Goal: Task Accomplishment & Management: Use online tool/utility

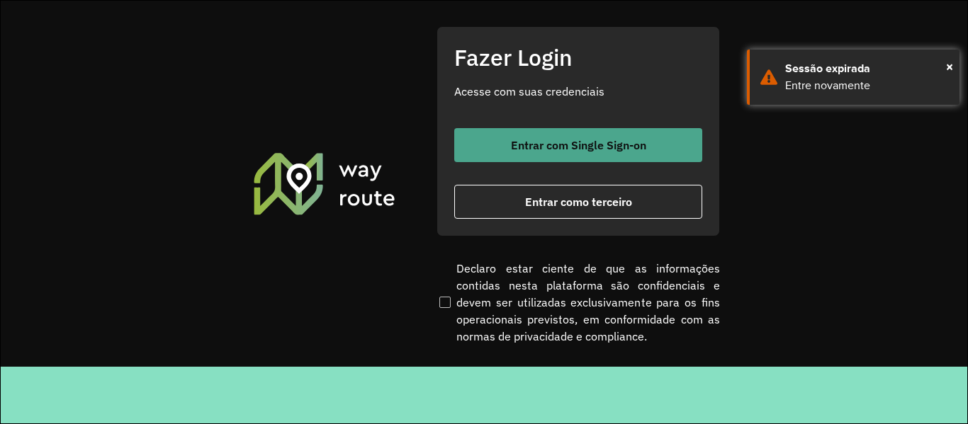
click at [542, 145] on span "Entrar com Single Sign-on" at bounding box center [578, 145] width 135 height 11
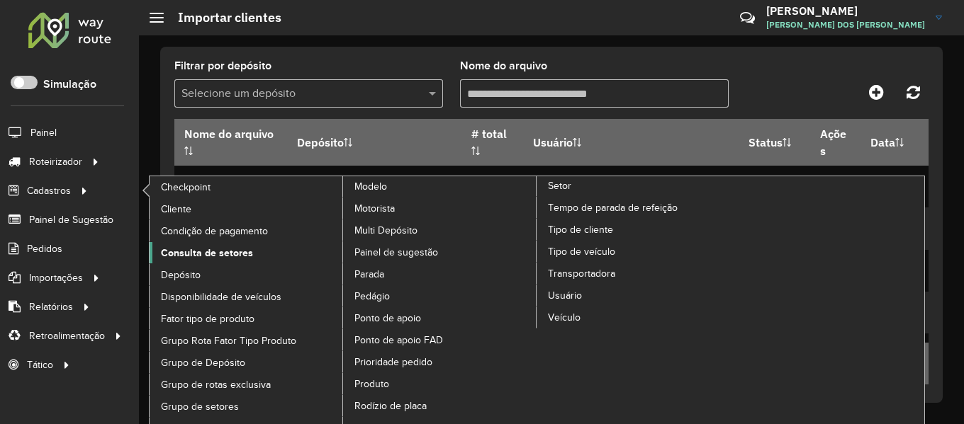
click at [230, 254] on span "Consulta de setores" at bounding box center [207, 253] width 92 height 15
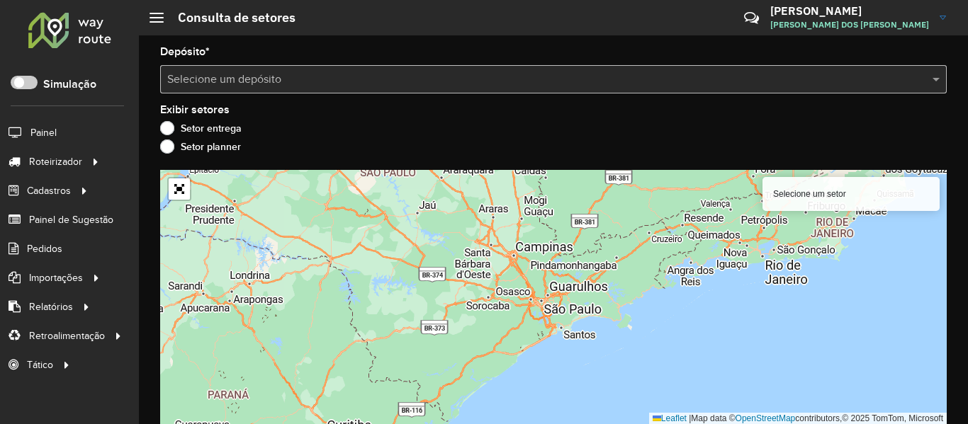
click at [74, 23] on div at bounding box center [70, 29] width 86 height 37
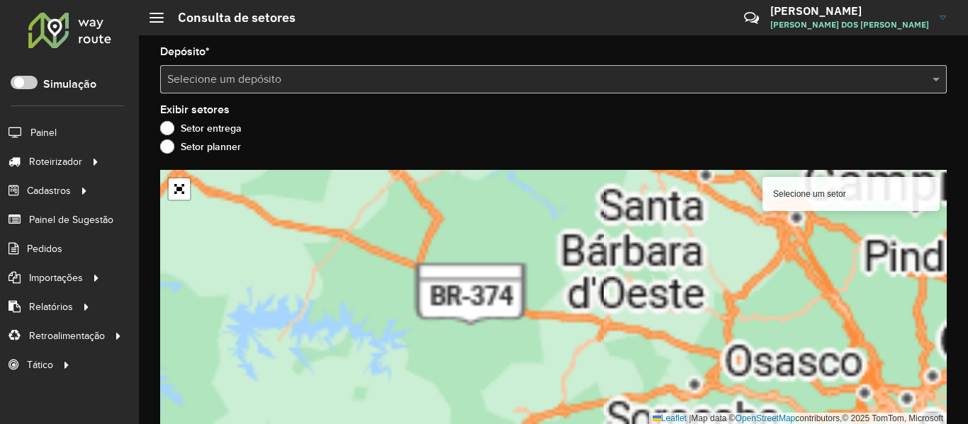
click at [275, 81] on input "text" at bounding box center [539, 80] width 744 height 17
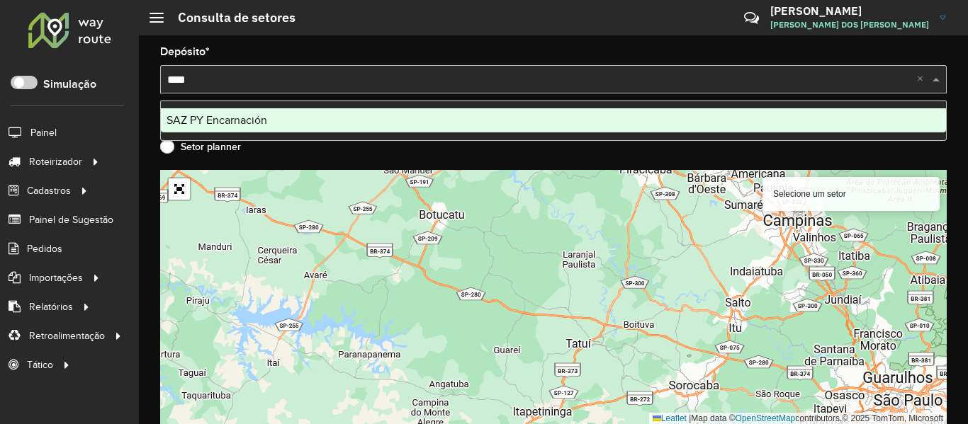
type input "*****"
click at [271, 131] on div "SAZ PY Encarnación" at bounding box center [553, 120] width 785 height 24
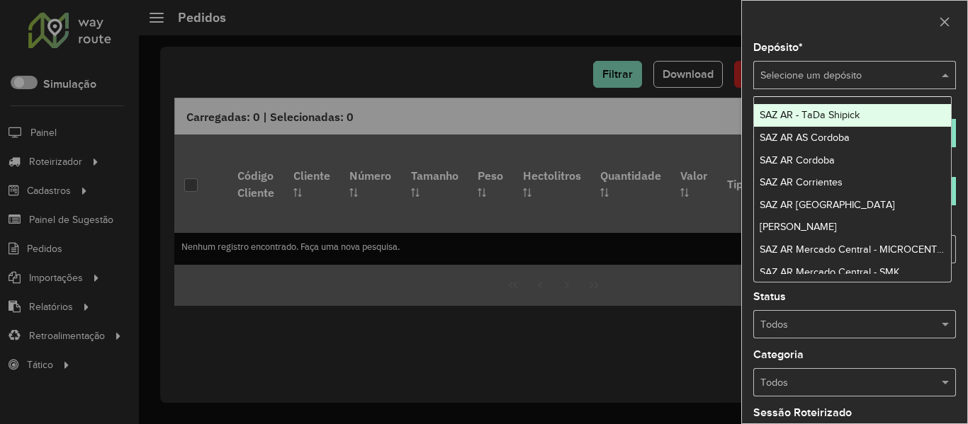
click at [789, 75] on input "text" at bounding box center [840, 76] width 160 height 16
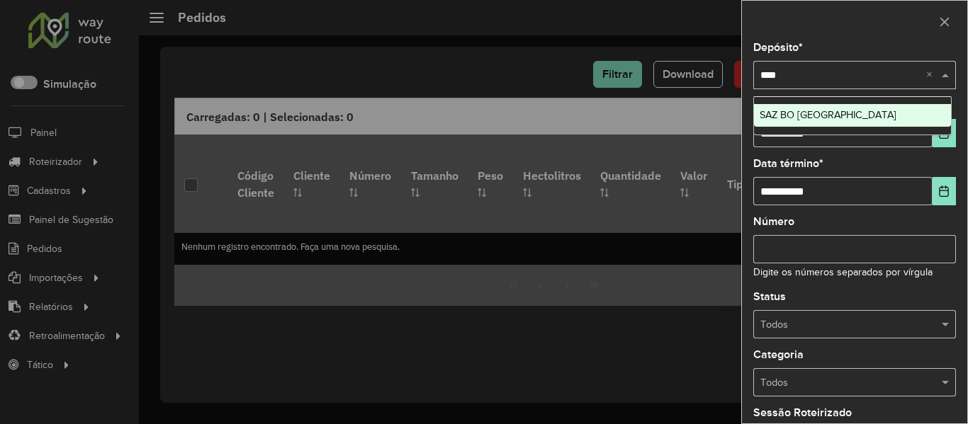
type input "*****"
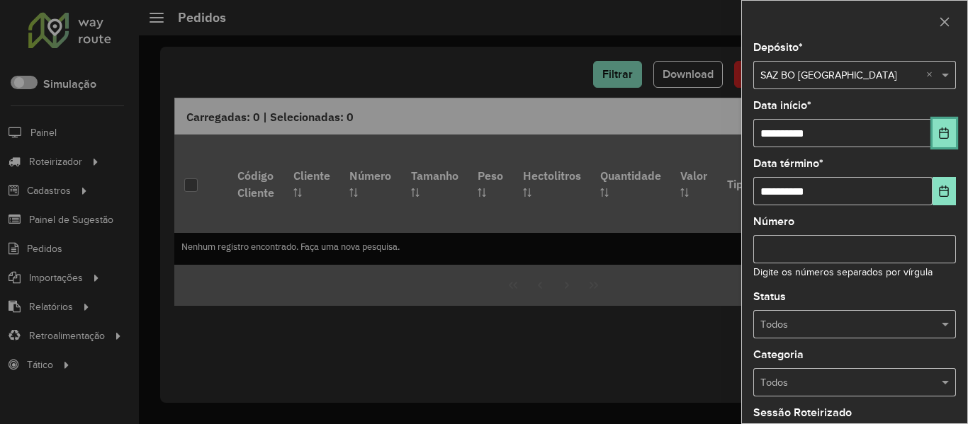
click at [941, 136] on icon "Choose Date" at bounding box center [943, 133] width 11 height 11
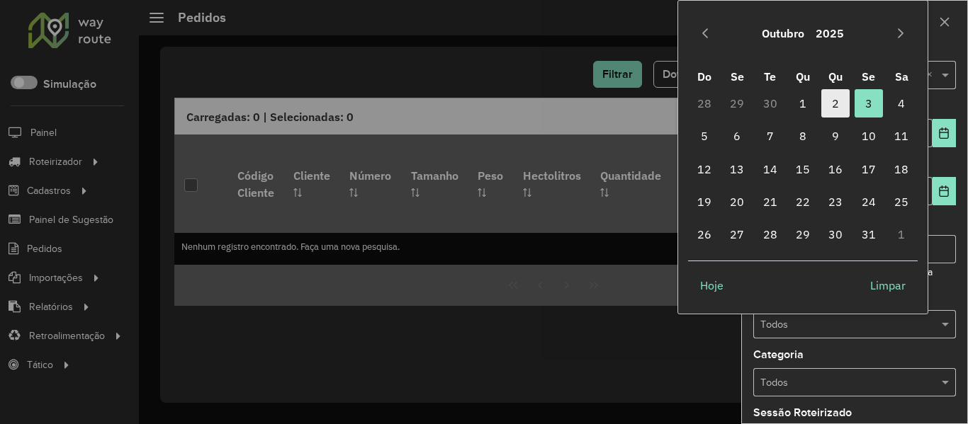
click at [825, 98] on span "2" at bounding box center [835, 103] width 28 height 28
type input "**********"
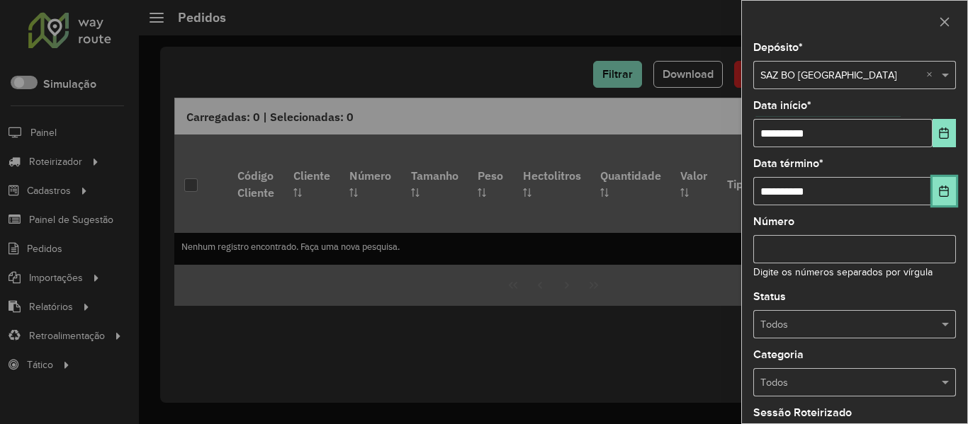
click at [932, 180] on button "Choose Date" at bounding box center [943, 191] width 23 height 28
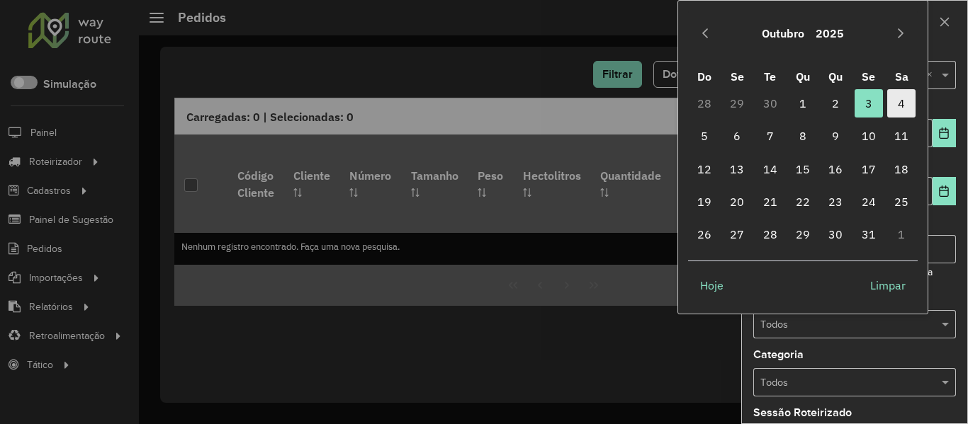
click at [903, 98] on span "4" at bounding box center [901, 103] width 28 height 28
type input "**********"
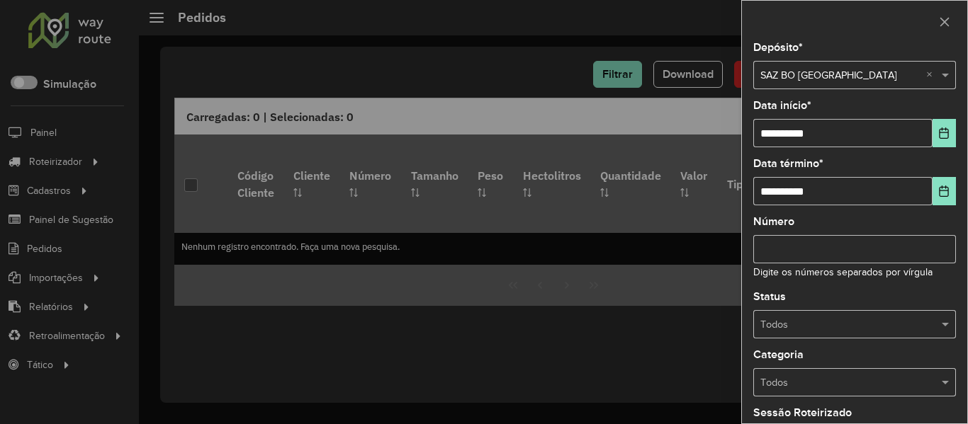
click at [903, 340] on div "**********" at bounding box center [854, 233] width 225 height 381
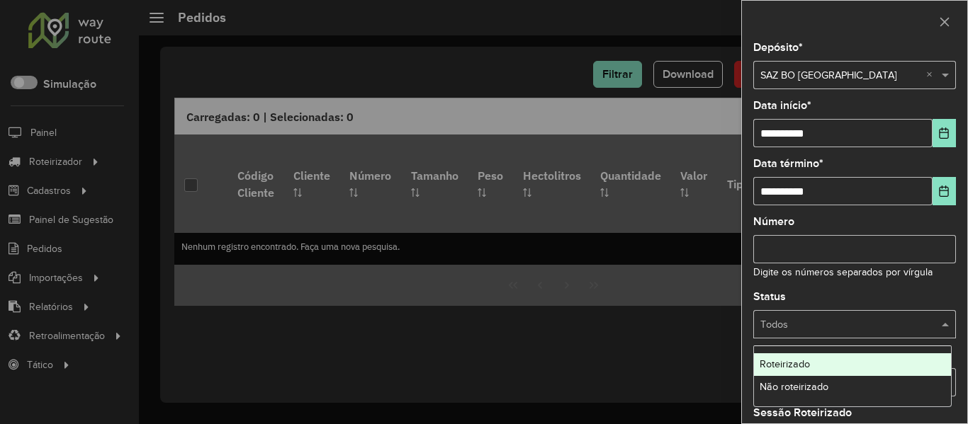
click at [899, 329] on input "text" at bounding box center [840, 325] width 160 height 16
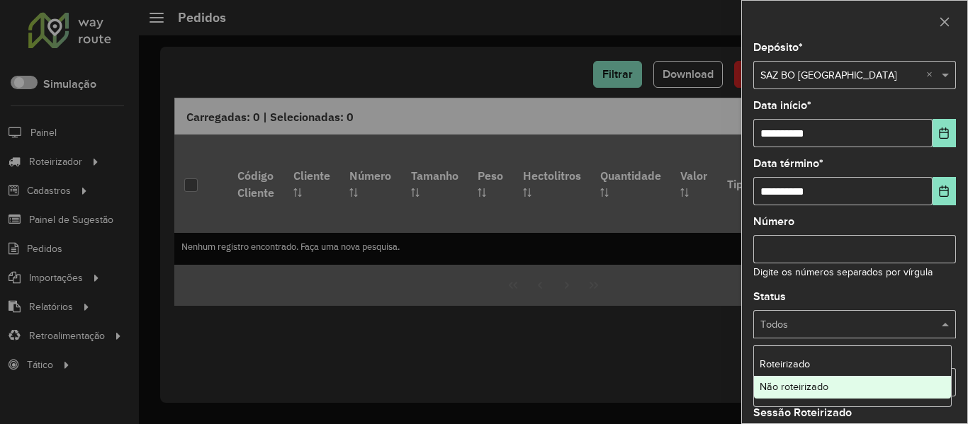
click at [825, 387] on span "Não roteirizado" at bounding box center [794, 386] width 69 height 11
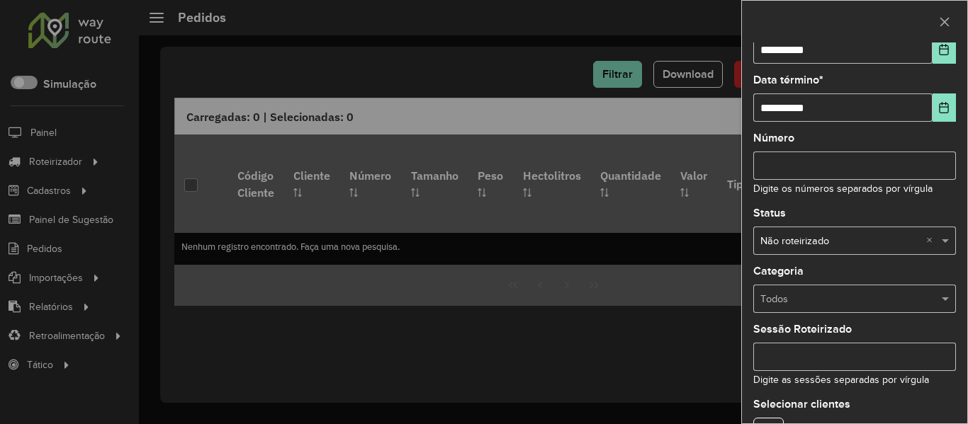
scroll to position [172, 0]
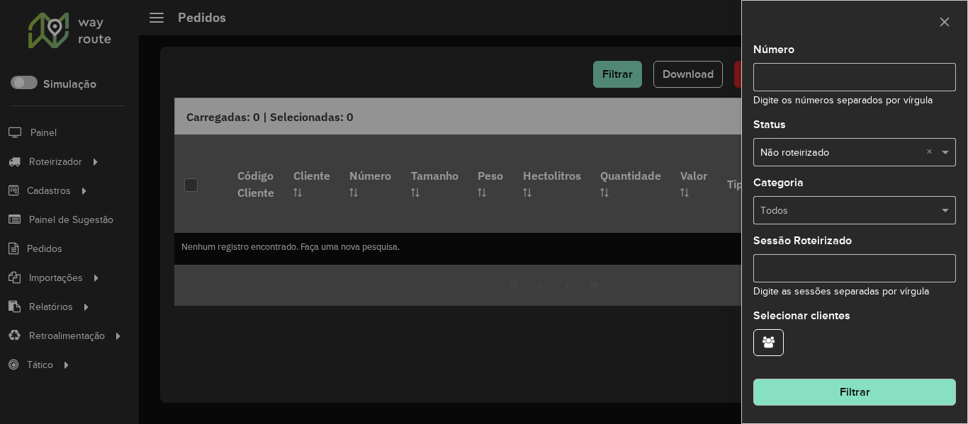
click at [856, 389] on button "Filtrar" at bounding box center [854, 392] width 203 height 27
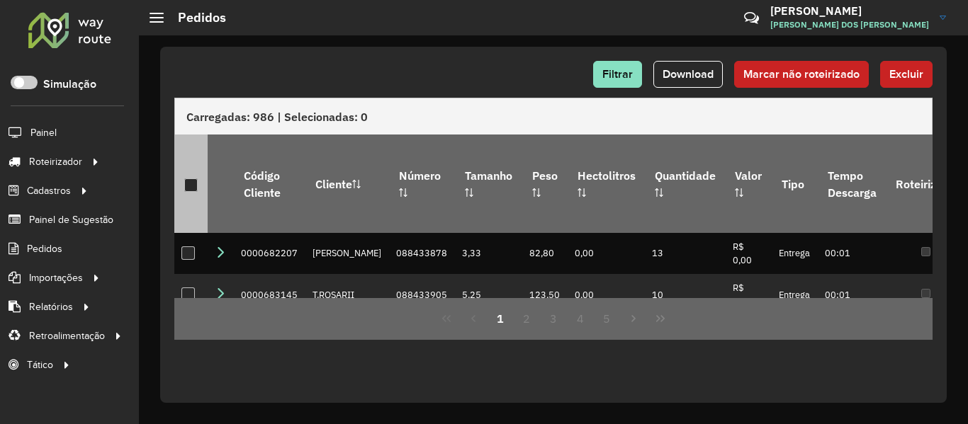
click at [188, 179] on div at bounding box center [190, 185] width 13 height 13
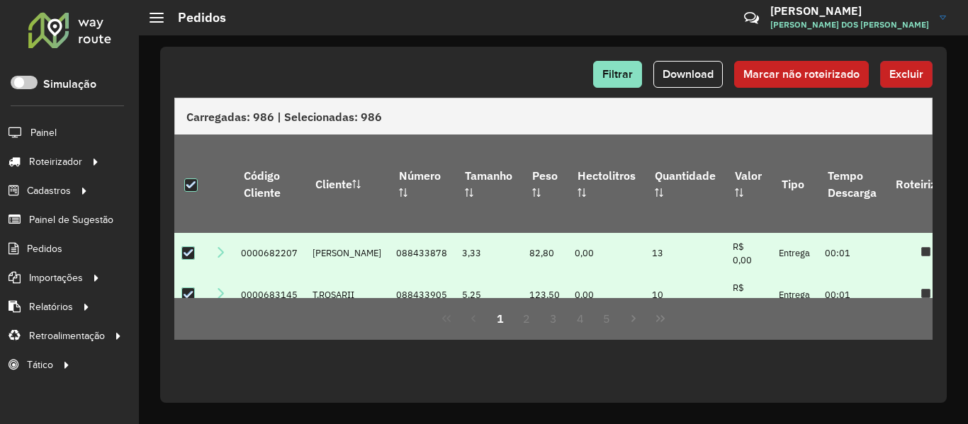
click at [889, 70] on button "Excluir" at bounding box center [906, 74] width 52 height 27
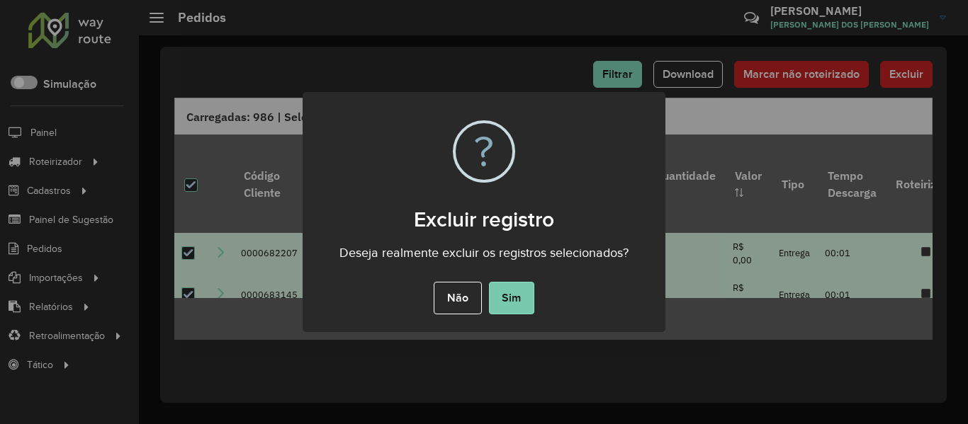
click at [516, 291] on button "Sim" at bounding box center [511, 298] width 45 height 33
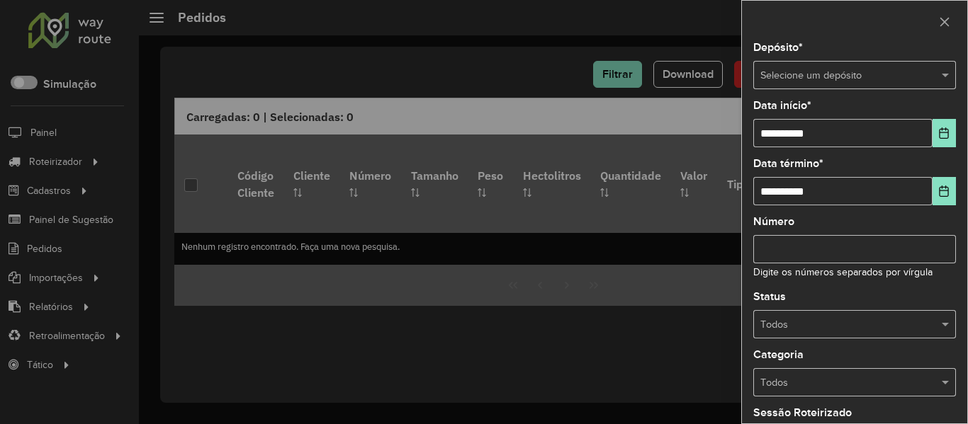
click at [891, 83] on input "text" at bounding box center [840, 76] width 160 height 16
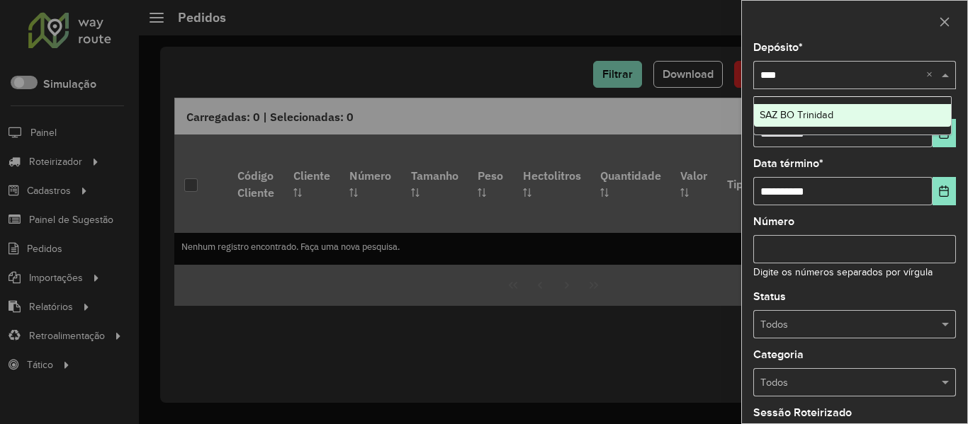
type input "*****"
click at [862, 111] on div "SAZ BO Trinidad" at bounding box center [852, 115] width 197 height 23
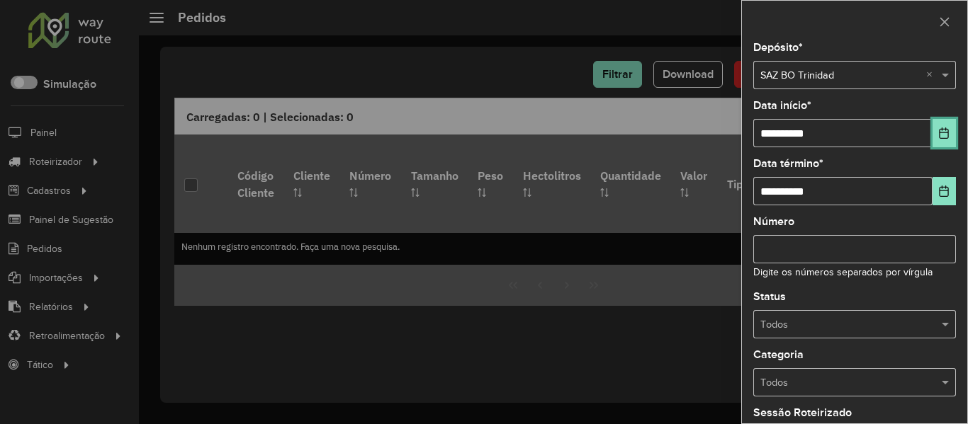
click at [940, 131] on icon "Choose Date" at bounding box center [944, 133] width 9 height 11
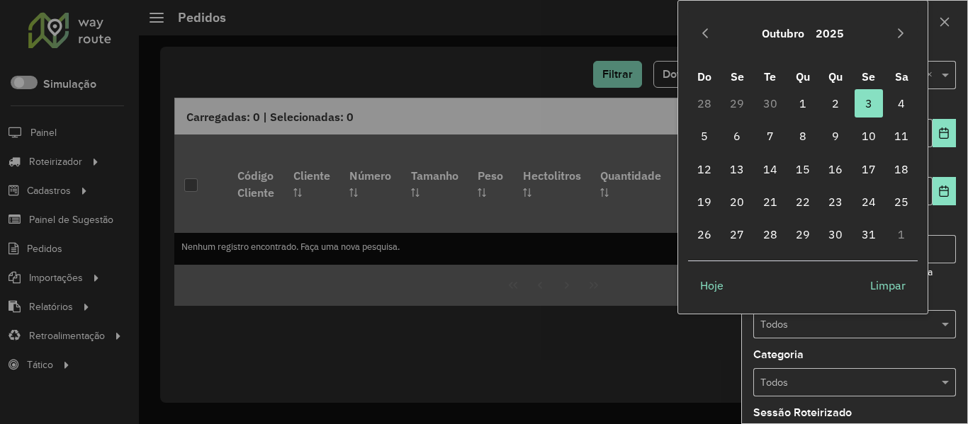
click at [852, 103] on td "3 3" at bounding box center [868, 103] width 33 height 33
click at [844, 103] on span "2" at bounding box center [835, 103] width 28 height 28
type input "**********"
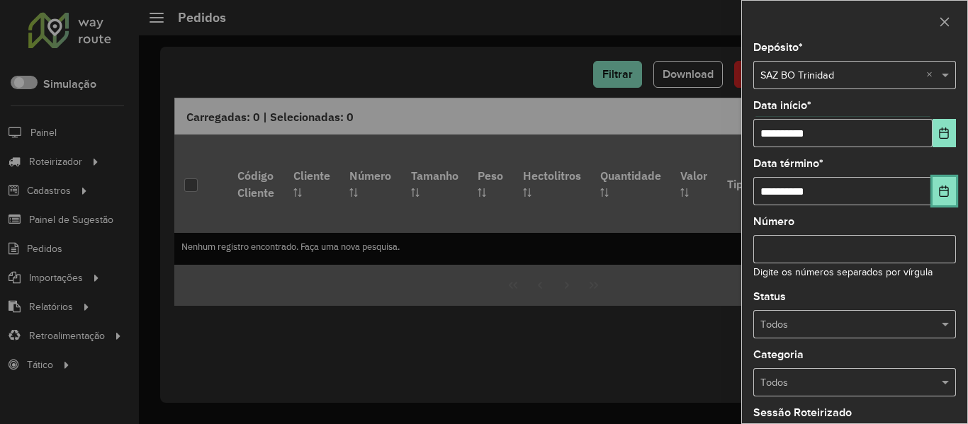
click at [948, 190] on button "Choose Date" at bounding box center [943, 191] width 23 height 28
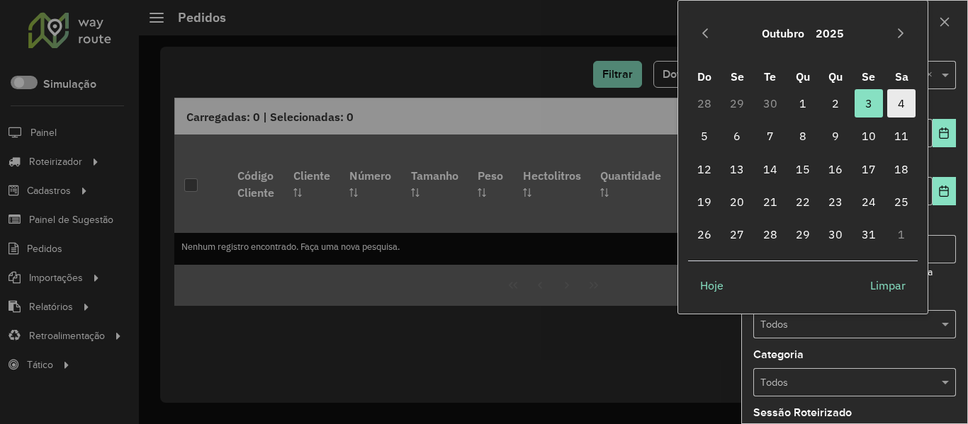
click at [903, 96] on span "4" at bounding box center [901, 103] width 28 height 28
type input "**********"
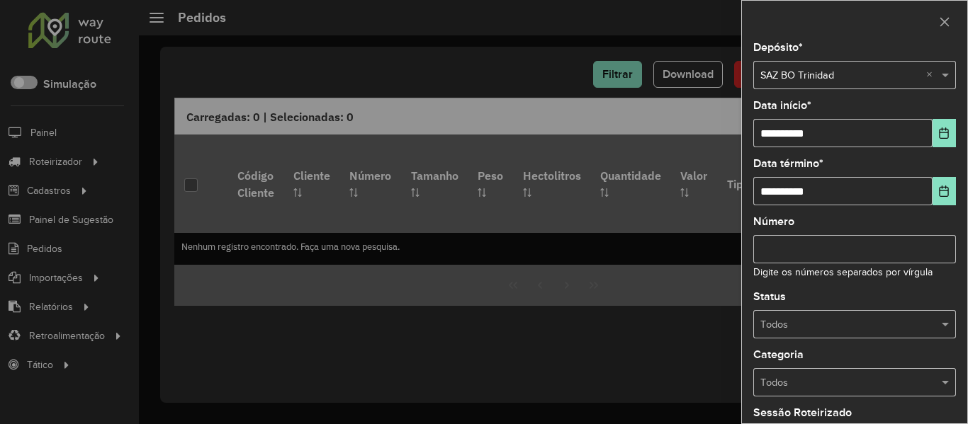
click at [884, 317] on input "text" at bounding box center [840, 325] width 160 height 16
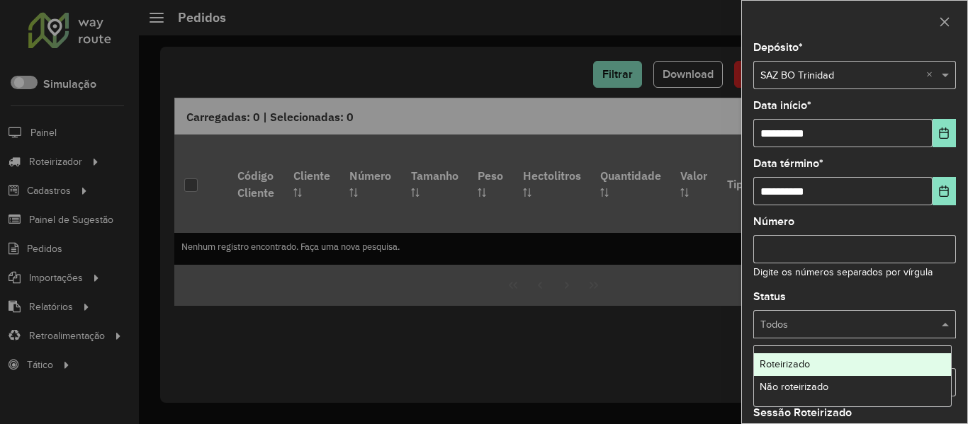
click at [844, 374] on div "Roteirizado" at bounding box center [852, 365] width 197 height 23
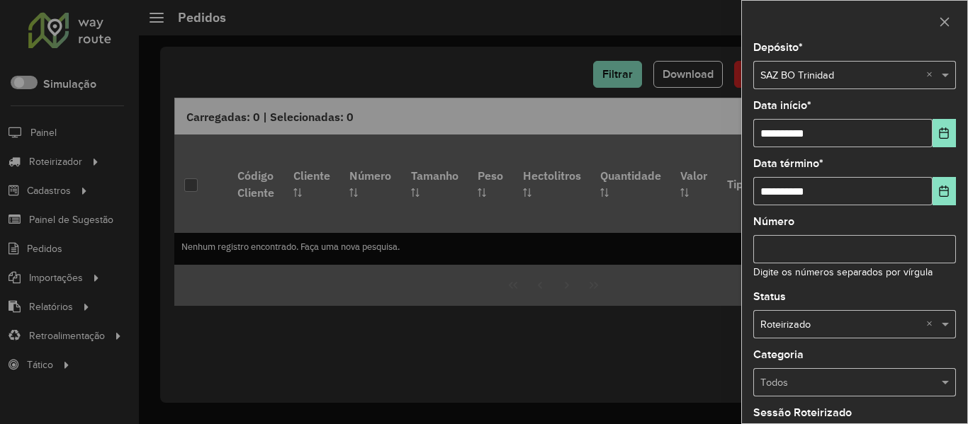
click at [845, 317] on input "text" at bounding box center [840, 325] width 160 height 16
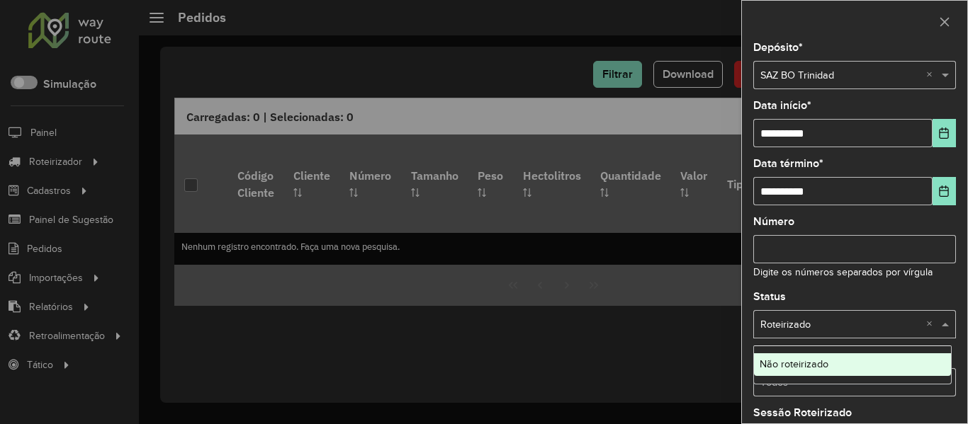
click at [836, 368] on div "Não roteirizado" at bounding box center [852, 365] width 197 height 23
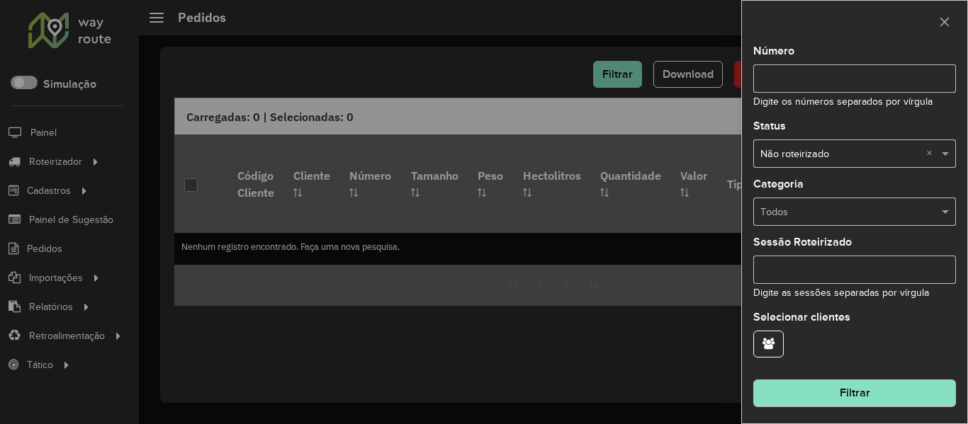
scroll to position [172, 0]
click at [879, 385] on button "Filtrar" at bounding box center [854, 392] width 203 height 27
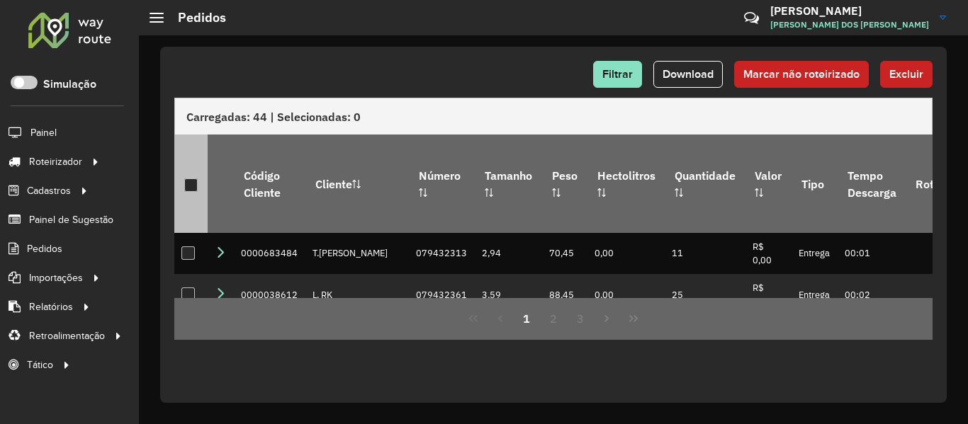
click at [193, 179] on div at bounding box center [190, 185] width 13 height 13
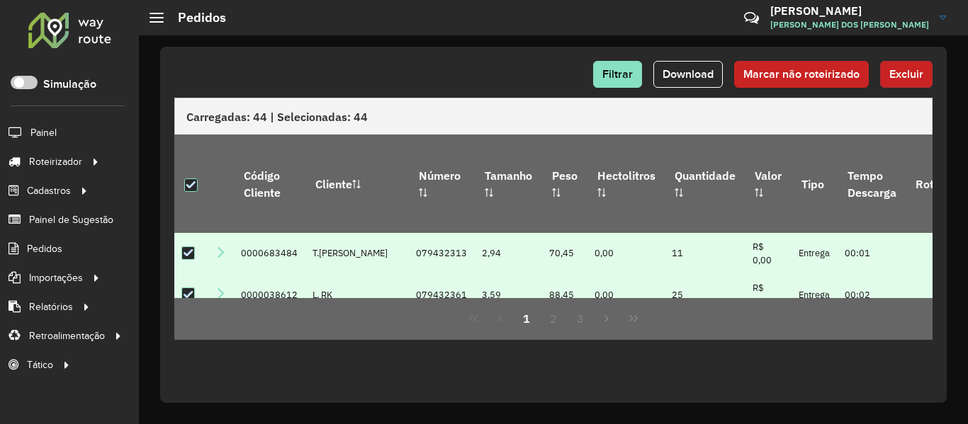
click at [887, 76] on button "Excluir" at bounding box center [906, 74] width 52 height 27
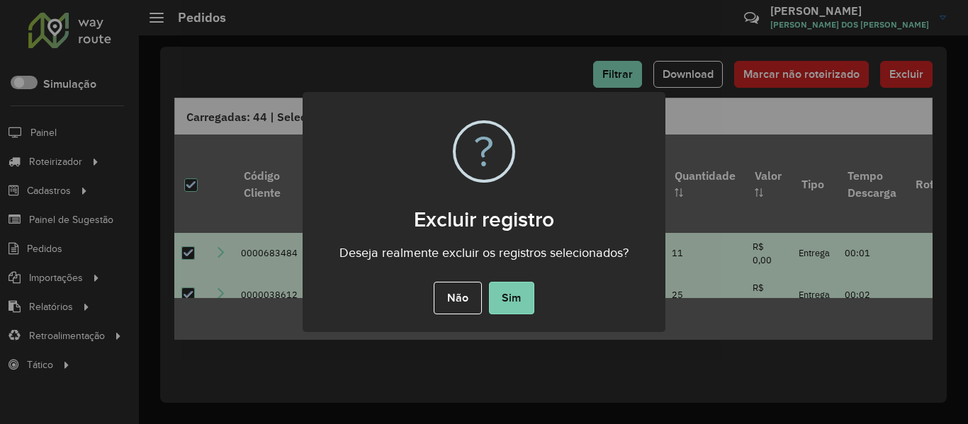
click at [501, 297] on button "Sim" at bounding box center [511, 298] width 45 height 33
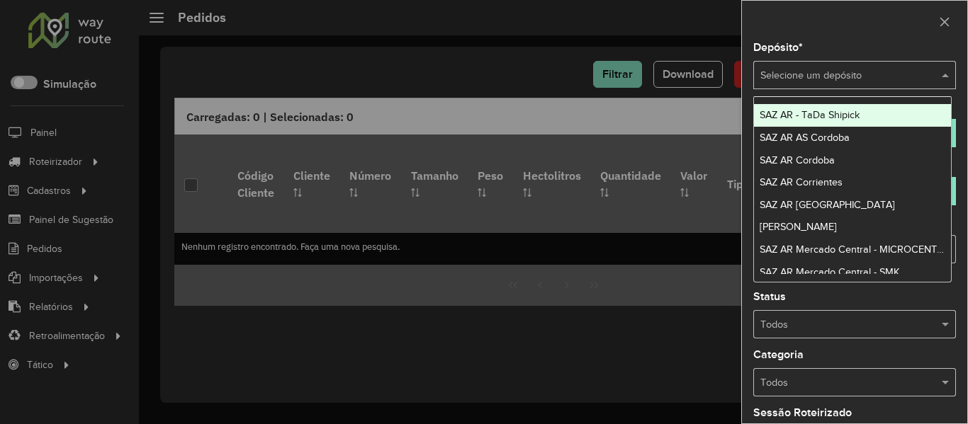
click at [784, 77] on input "text" at bounding box center [840, 76] width 160 height 16
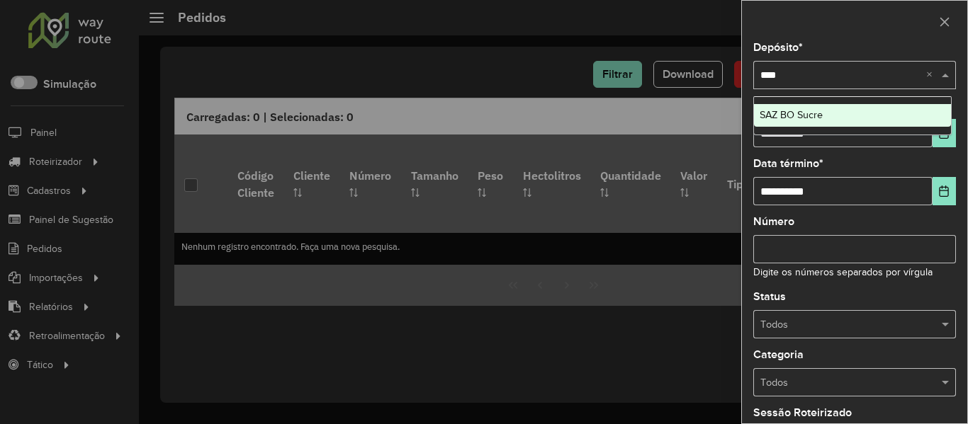
type input "*****"
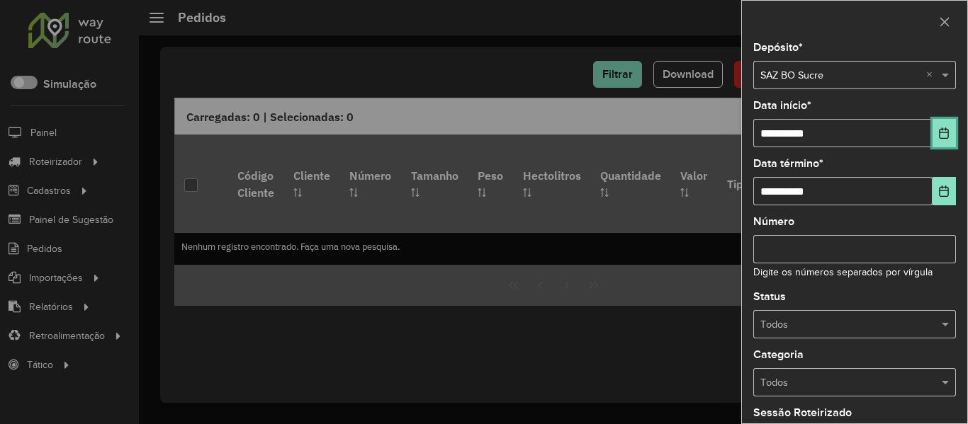
click at [945, 132] on icon "Choose Date" at bounding box center [944, 133] width 9 height 11
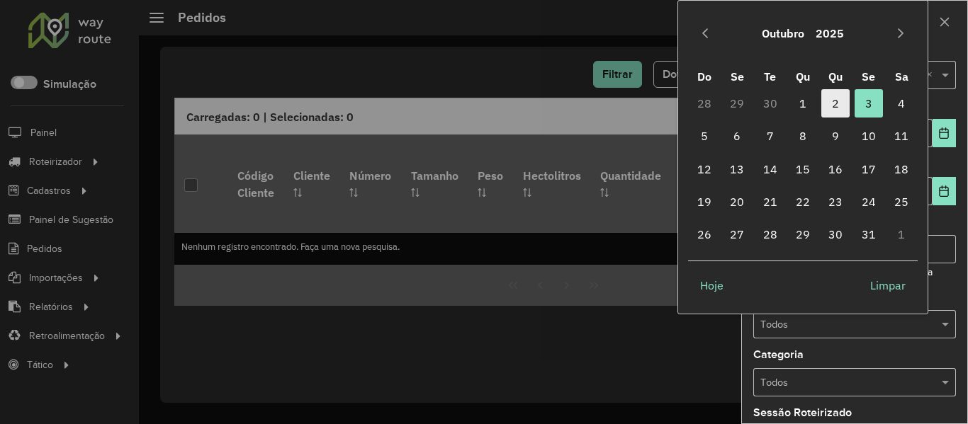
click at [842, 95] on span "2" at bounding box center [835, 103] width 28 height 28
type input "**********"
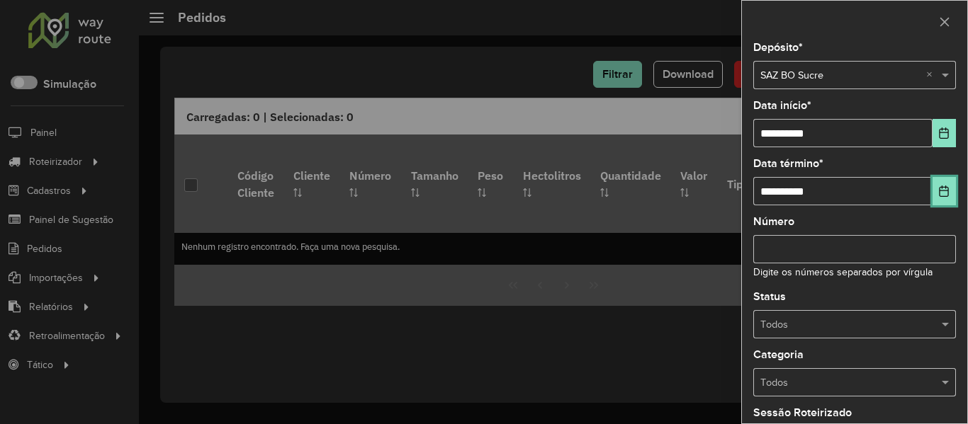
drag, startPoint x: 941, startPoint y: 202, endPoint x: 936, endPoint y: 147, distance: 54.8
click at [941, 189] on button "Choose Date" at bounding box center [943, 191] width 23 height 28
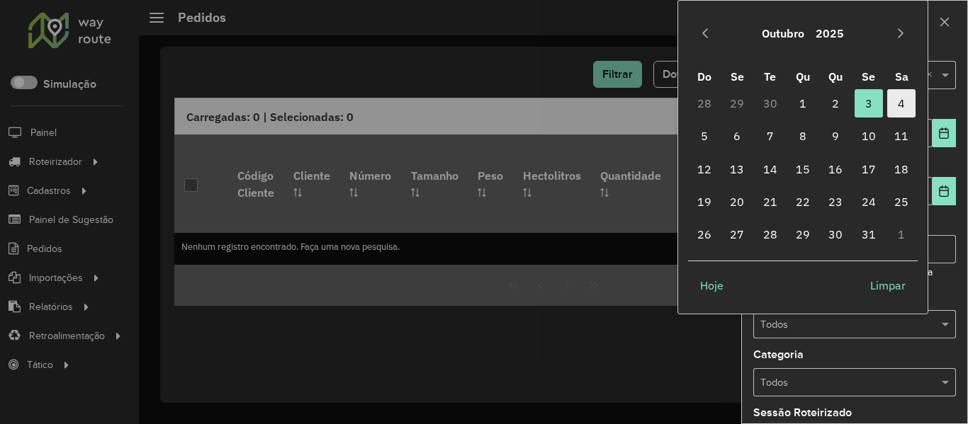
click at [910, 97] on span "4" at bounding box center [901, 103] width 28 height 28
type input "**********"
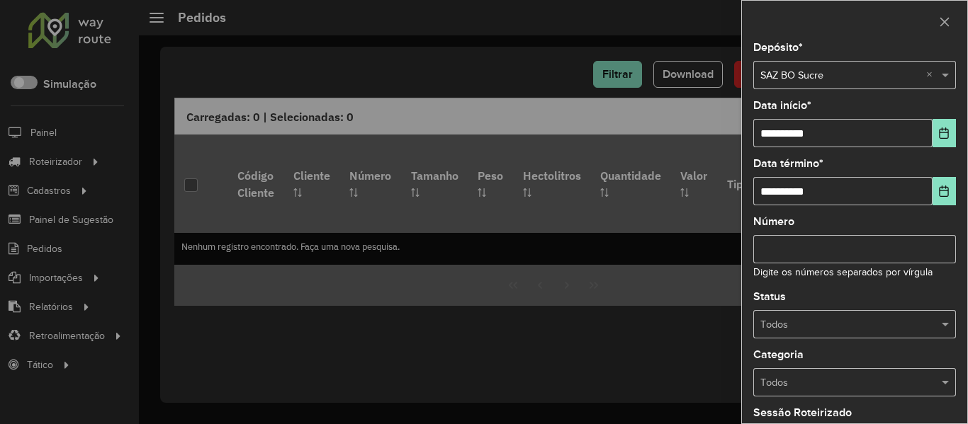
click at [867, 337] on div "Todos" at bounding box center [854, 324] width 203 height 28
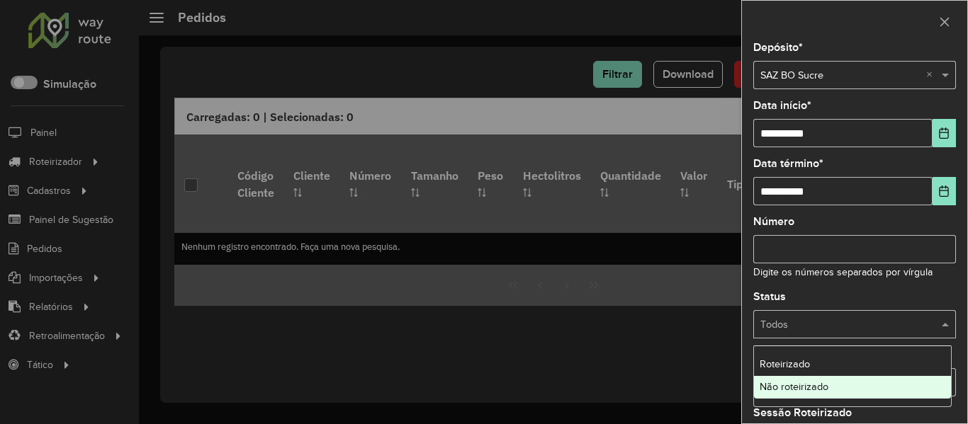
click at [835, 389] on div "Não roteirizado" at bounding box center [852, 387] width 197 height 23
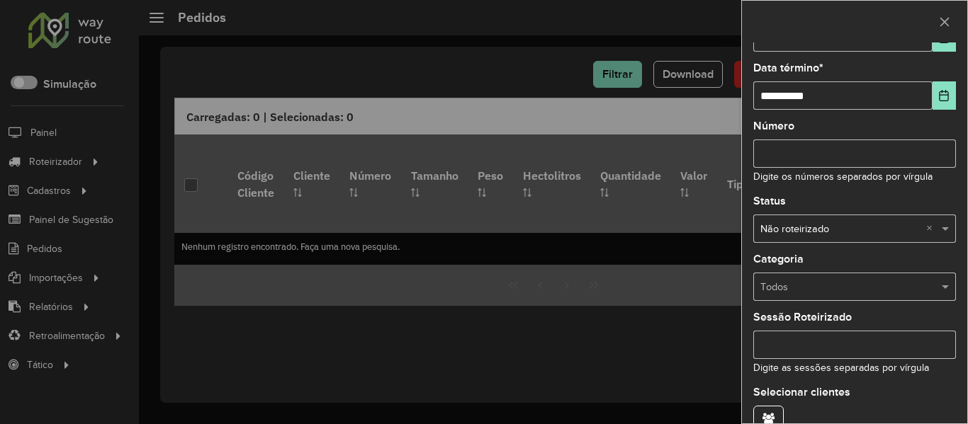
scroll to position [172, 0]
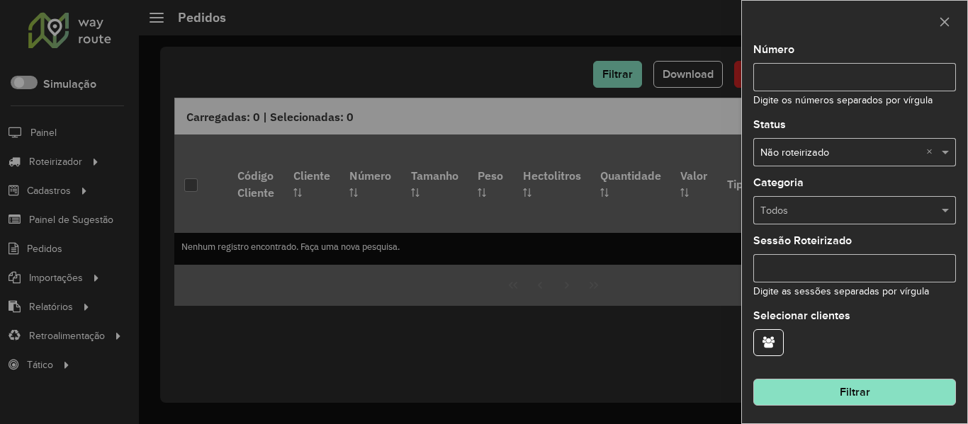
click at [821, 394] on button "Filtrar" at bounding box center [854, 392] width 203 height 27
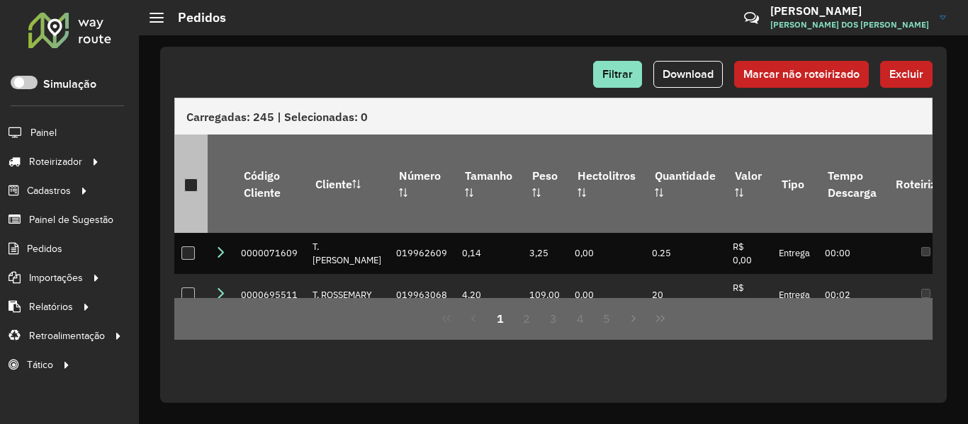
click at [191, 180] on div at bounding box center [190, 185] width 13 height 13
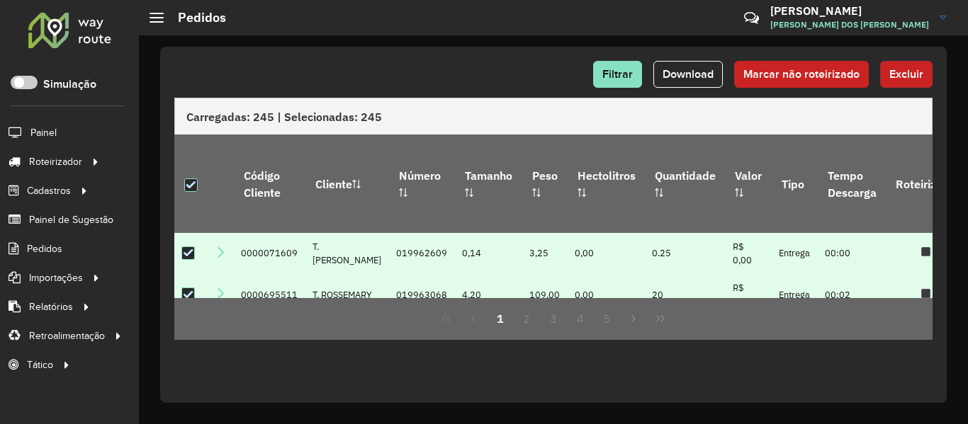
click at [886, 77] on button "Excluir" at bounding box center [906, 74] width 52 height 27
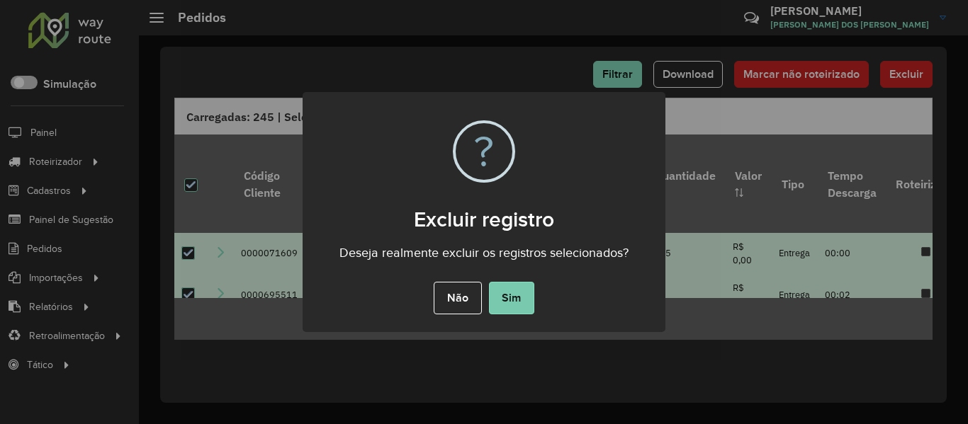
click at [502, 303] on button "Sim" at bounding box center [511, 298] width 45 height 33
